Goal: Information Seeking & Learning: Learn about a topic

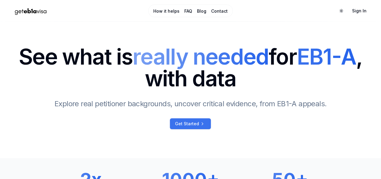
click at [186, 127] on span "Get Started" at bounding box center [187, 124] width 24 height 6
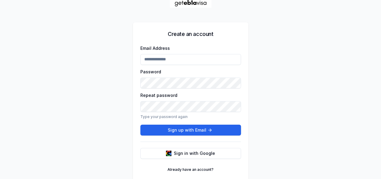
click at [142, 57] on input "Email Address" at bounding box center [190, 59] width 101 height 11
type input "**********"
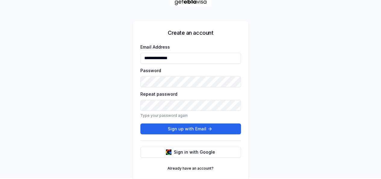
scroll to position [5, 0]
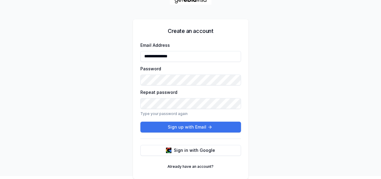
click at [199, 124] on button "Sign up with Email" at bounding box center [190, 126] width 101 height 11
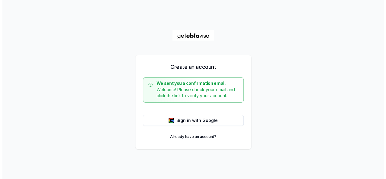
scroll to position [0, 0]
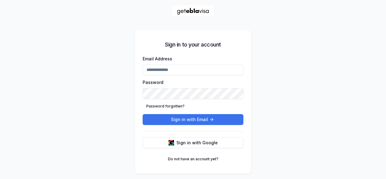
type input "**********"
click at [184, 119] on button "Sign in with Email" at bounding box center [193, 119] width 101 height 11
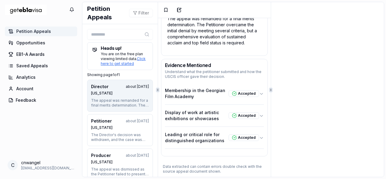
click at [31, 30] on span "Petition Appeals" at bounding box center [33, 31] width 35 height 6
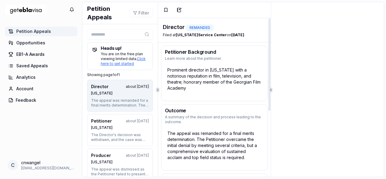
click at [192, 79] on div "Prominent director in Georgia with a notorious reputation in film, television, …" at bounding box center [214, 78] width 99 height 29
click at [187, 135] on div "The appeal was remanded for a final merits determination. The Petitioner overca…" at bounding box center [214, 145] width 99 height 35
click at [120, 96] on button "Director about 1 year ago Texas The appeal was remanded for a final merits dete…" at bounding box center [120, 96] width 66 height 32
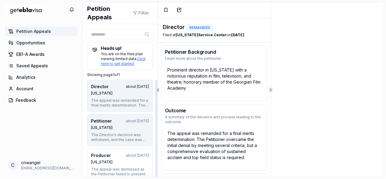
click at [120, 127] on div "[US_STATE]" at bounding box center [120, 127] width 58 height 5
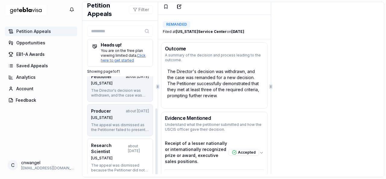
scroll to position [4, 0]
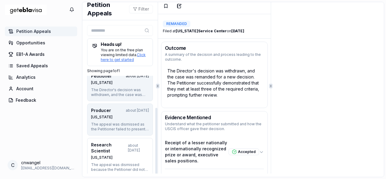
click at [124, 120] on button "Producer about 1 year ago Nebraska The appeal was dismissed as the Petitioner f…" at bounding box center [120, 119] width 66 height 32
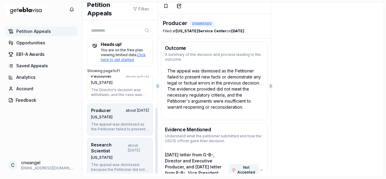
click at [112, 146] on div "Research Scientist" at bounding box center [109, 148] width 37 height 12
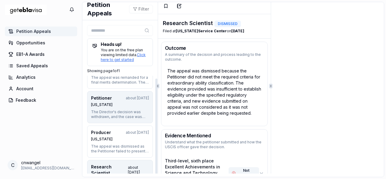
scroll to position [0, 0]
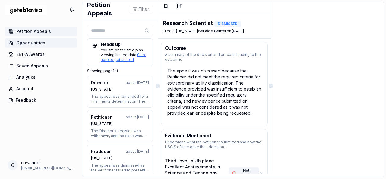
click at [29, 42] on span "Opportunities" at bounding box center [30, 43] width 29 height 6
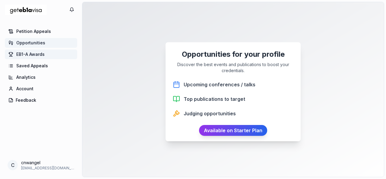
click at [37, 53] on span "EB1-A Awards" at bounding box center [30, 54] width 28 height 6
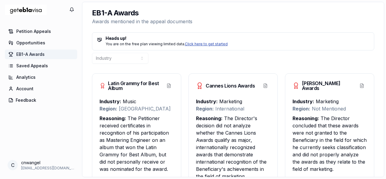
click at [204, 44] on link "Click here to get started" at bounding box center [206, 44] width 43 height 5
click at [193, 43] on link "Click here to get started" at bounding box center [206, 44] width 43 height 5
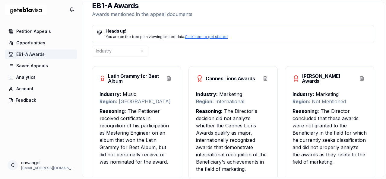
scroll to position [11, 0]
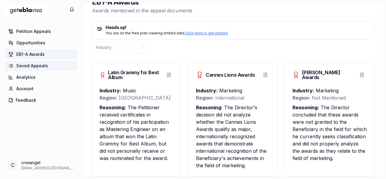
click at [27, 69] on link "Saved Appeals" at bounding box center [41, 66] width 72 height 10
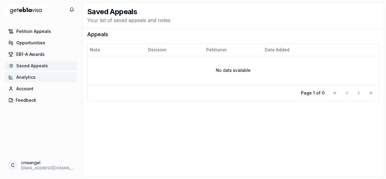
click at [22, 79] on span "Analytics" at bounding box center [25, 77] width 19 height 6
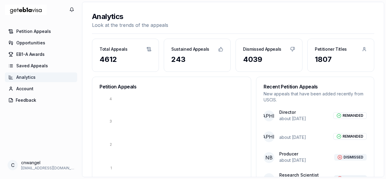
click at [111, 58] on div "4612" at bounding box center [125, 60] width 52 height 10
click at [186, 53] on div "Sustained Appeals" at bounding box center [197, 47] width 66 height 16
